Goal: Check status: Check status

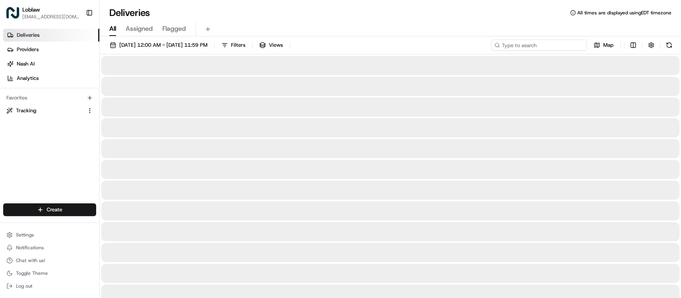
click at [532, 44] on input at bounding box center [539, 45] width 96 height 11
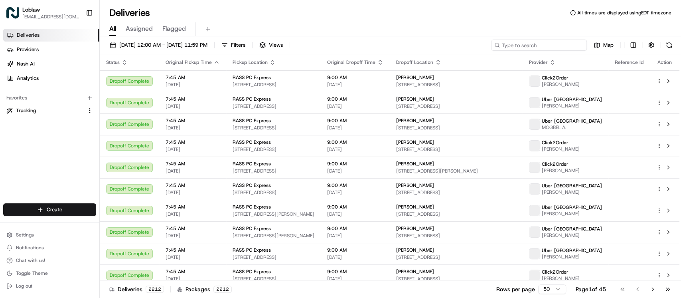
paste input "531900012960514"
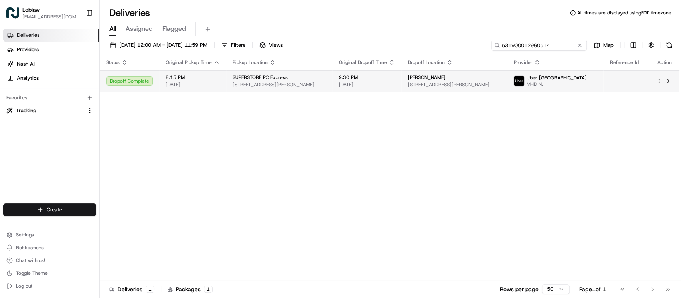
type input "531900012960514"
click at [463, 77] on div "[PERSON_NAME]" at bounding box center [454, 77] width 93 height 6
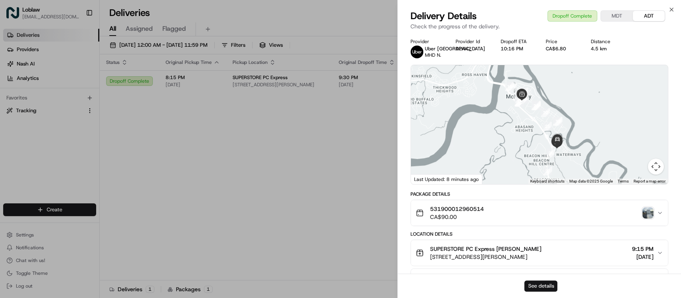
click at [549, 284] on button "See details" at bounding box center [540, 285] width 33 height 11
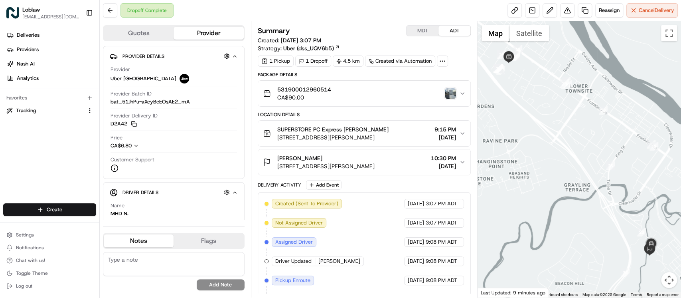
click at [445, 92] on img "button" at bounding box center [450, 93] width 11 height 11
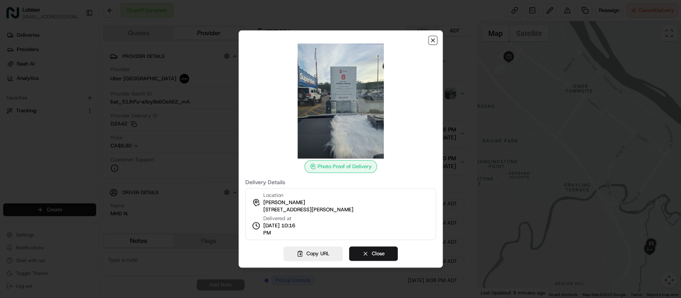
click at [431, 38] on icon "button" at bounding box center [433, 40] width 6 height 6
